Goal: Check status

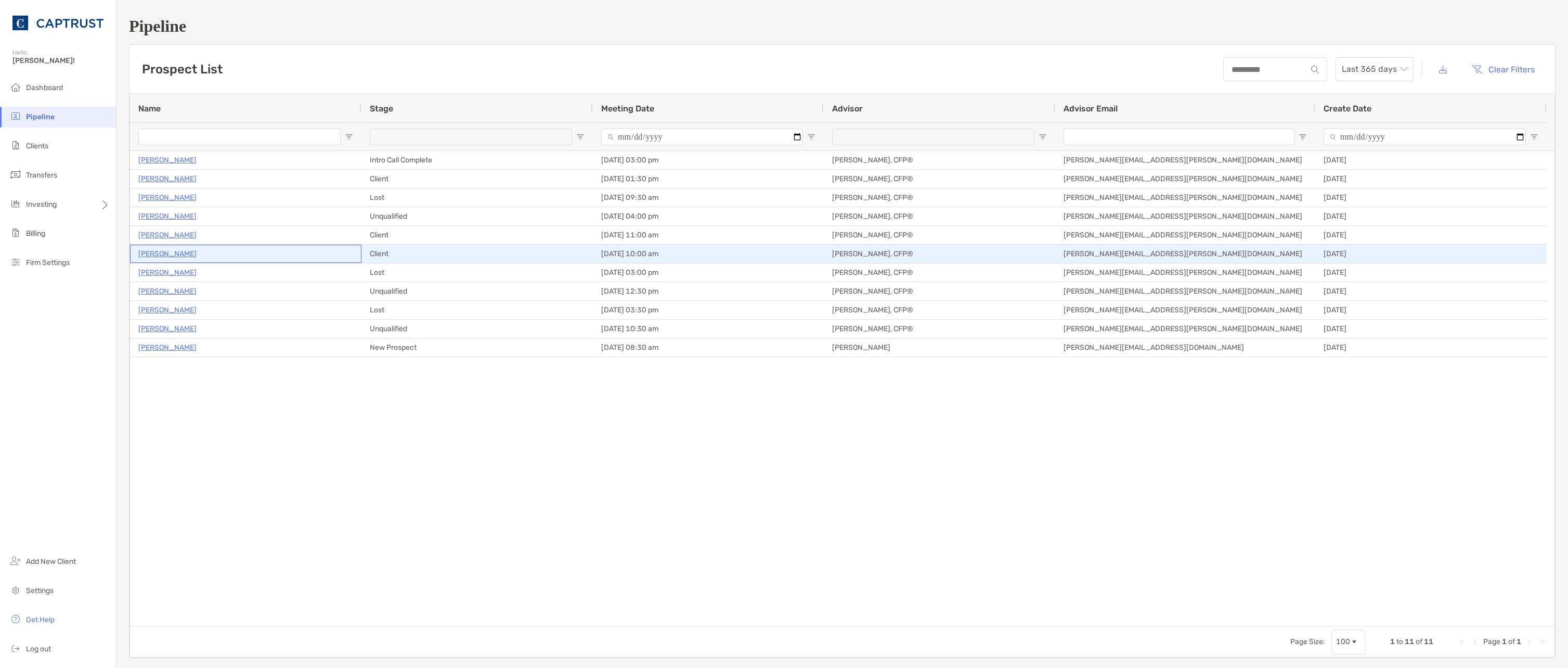
click at [167, 252] on p "[PERSON_NAME]" at bounding box center [167, 254] width 58 height 13
